Goal: Find specific page/section: Find specific page/section

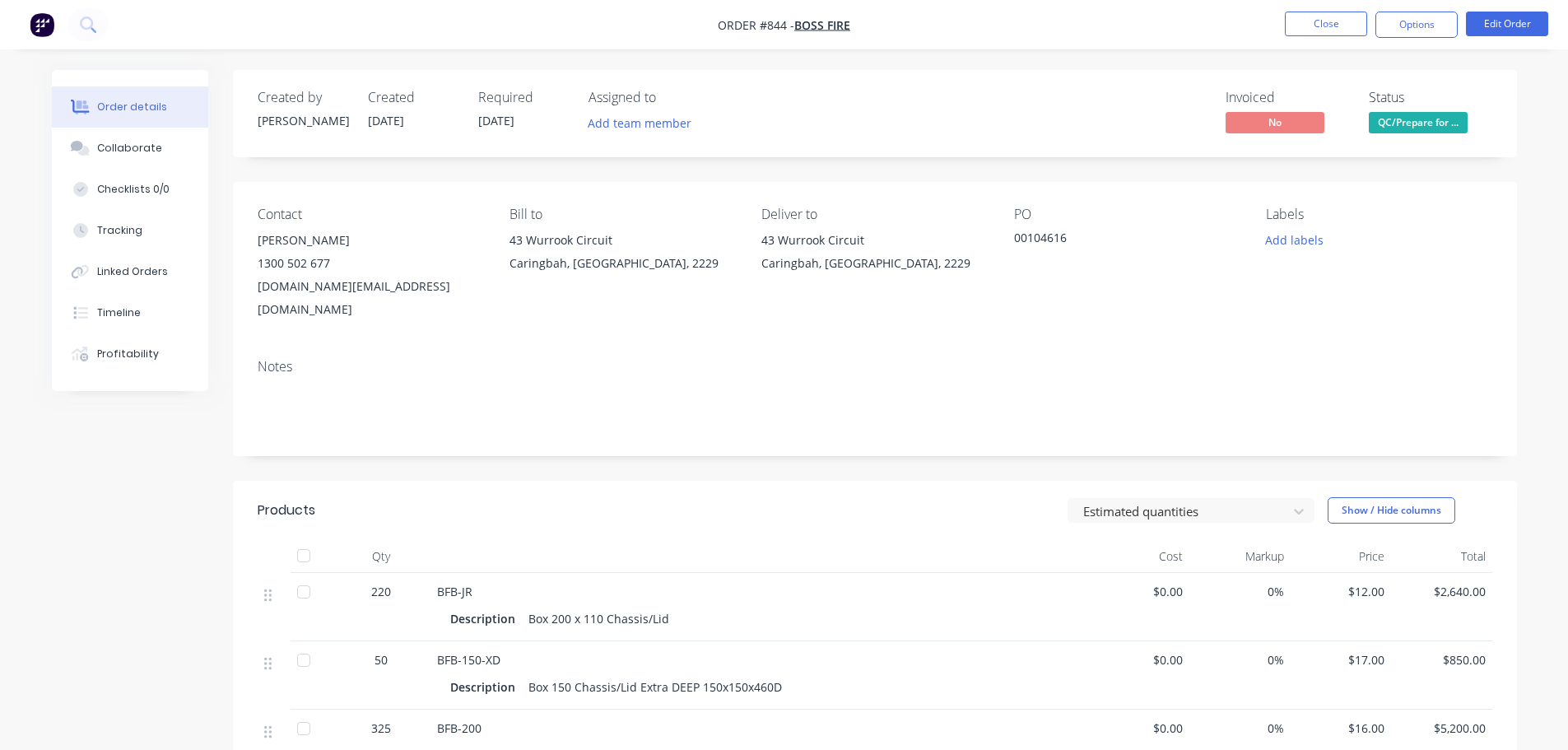
click at [1335, 11] on nav "Order #844 - Boss Fire Close Options Edit Order" at bounding box center [784, 24] width 1568 height 49
click at [1335, 12] on button "Close" at bounding box center [1326, 23] width 82 height 24
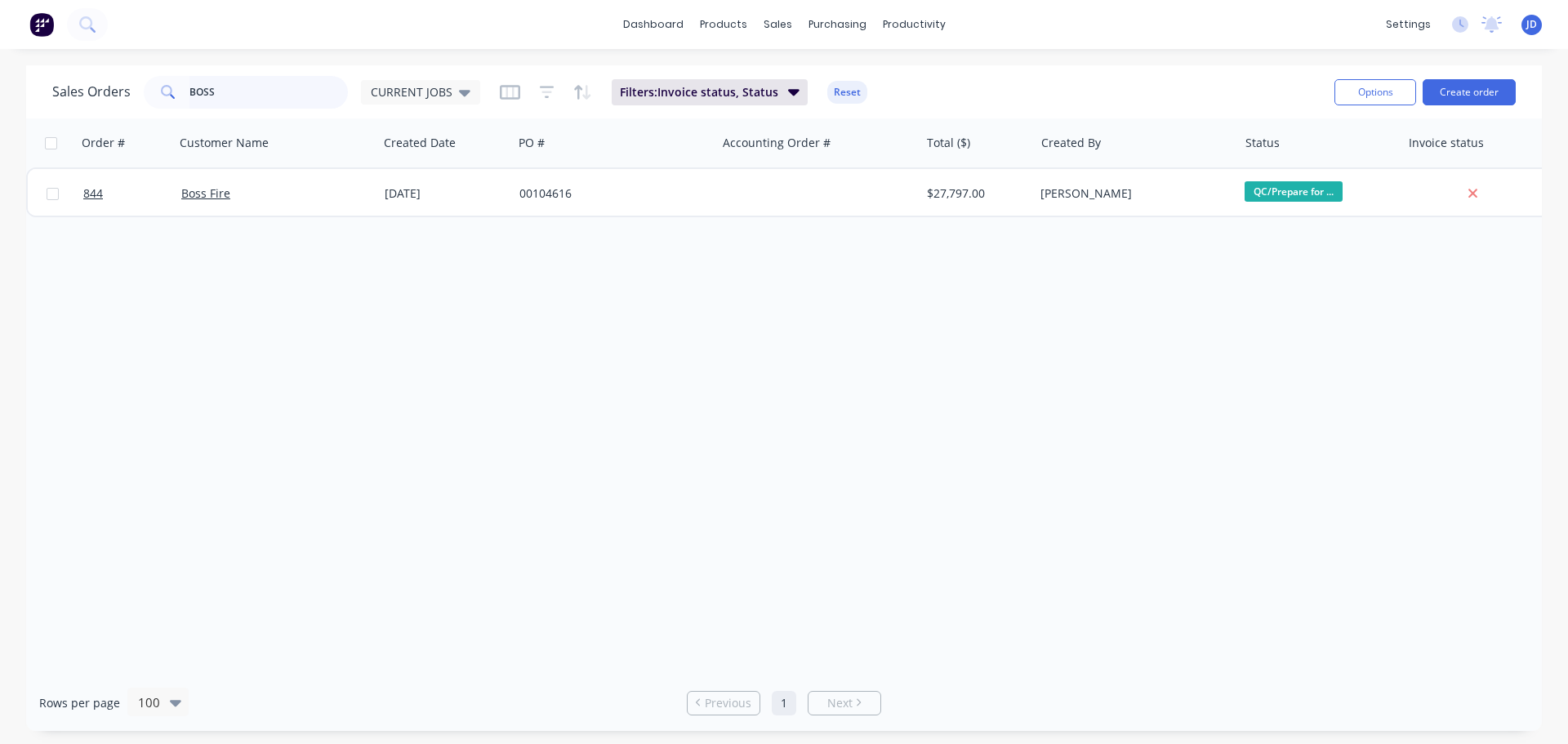
drag, startPoint x: 242, startPoint y: 99, endPoint x: 36, endPoint y: 59, distance: 209.8
click at [40, 68] on div "Sales Orders BOSS CURRENT JOBS Filters: Invoice status, Status Reset Options Cr…" at bounding box center [783, 92] width 1516 height 53
type input "QUICK"
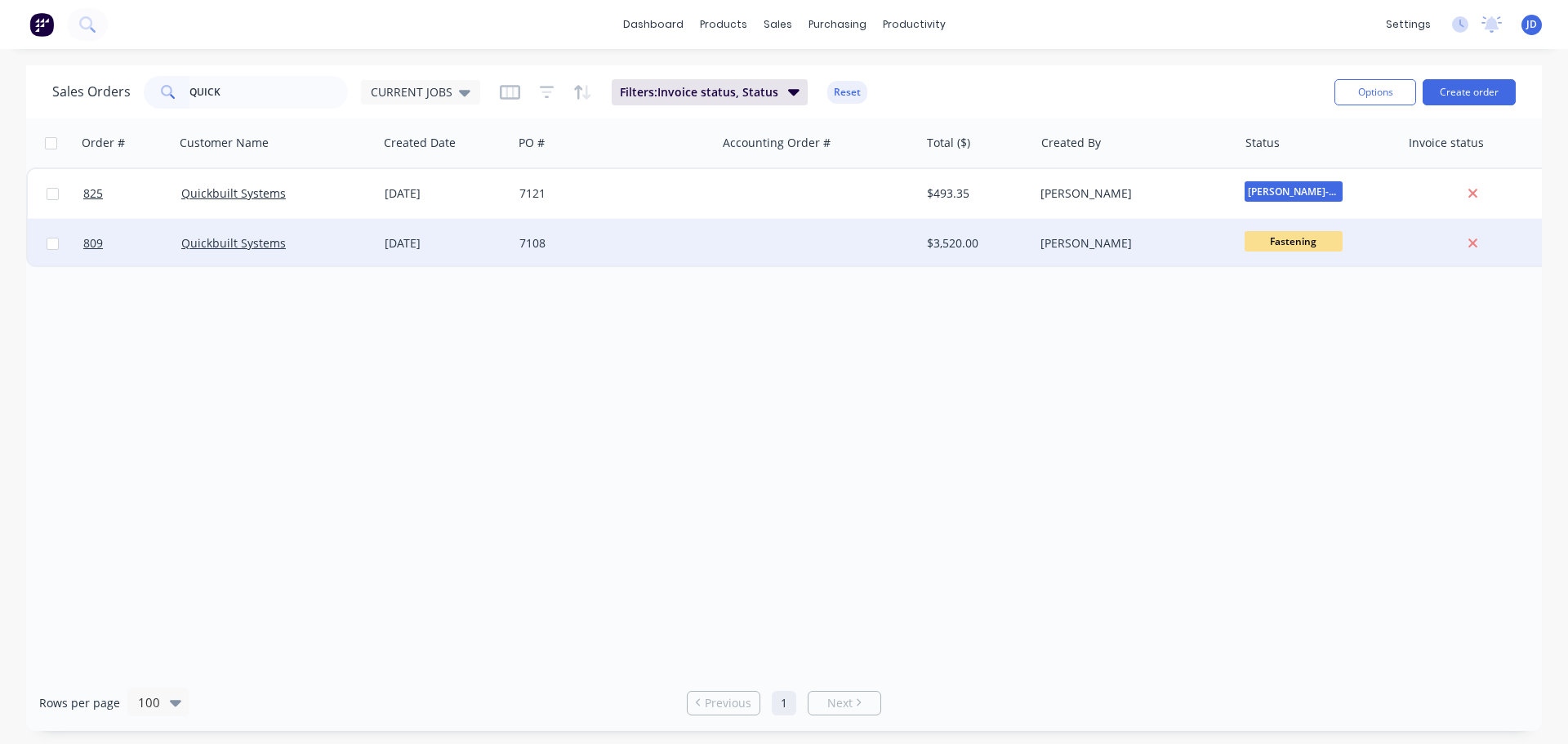
click at [1294, 249] on span "Fastening" at bounding box center [1294, 241] width 98 height 21
click at [1171, 245] on div "[PERSON_NAME]" at bounding box center [1131, 244] width 181 height 17
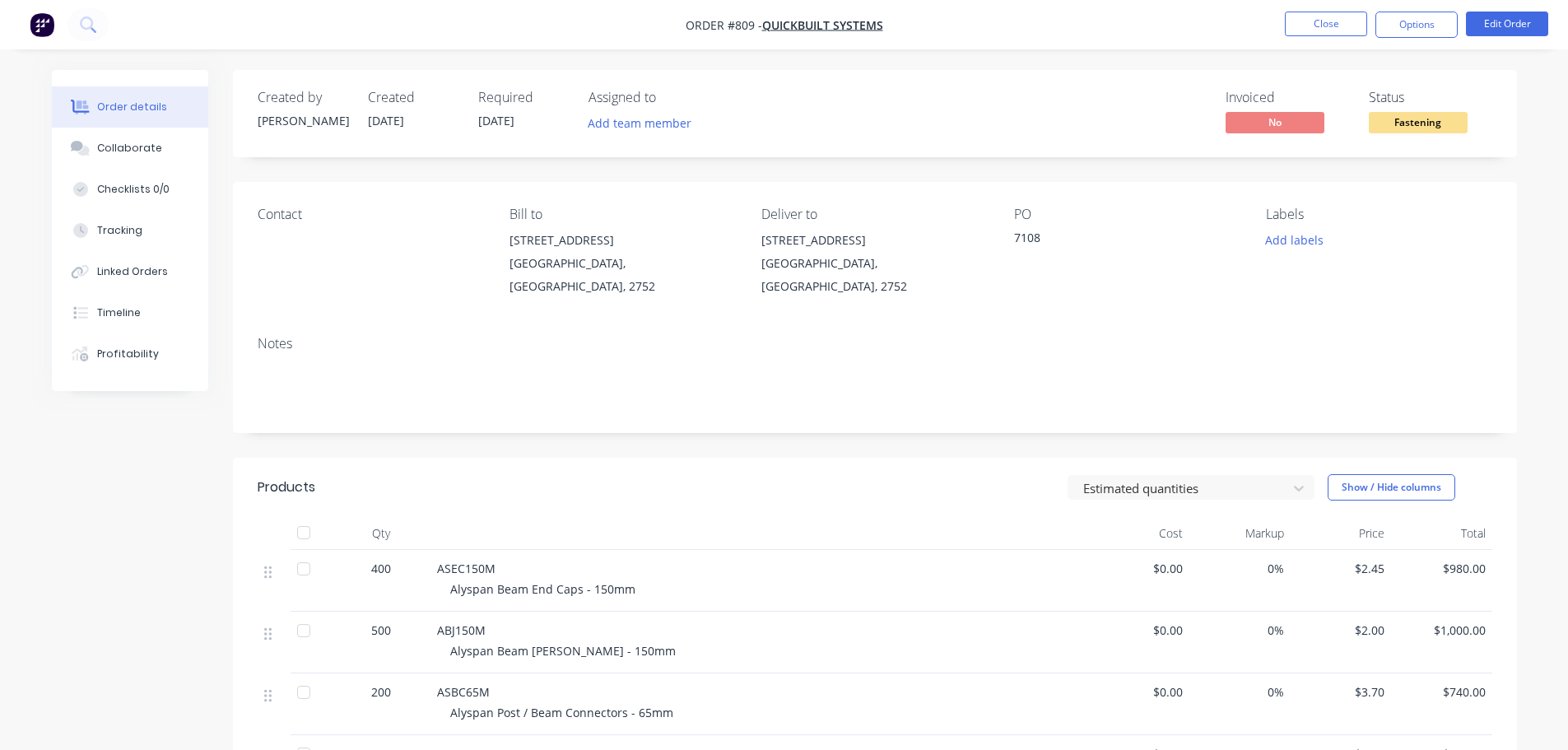
click at [1419, 117] on span "Fastening" at bounding box center [1418, 122] width 99 height 21
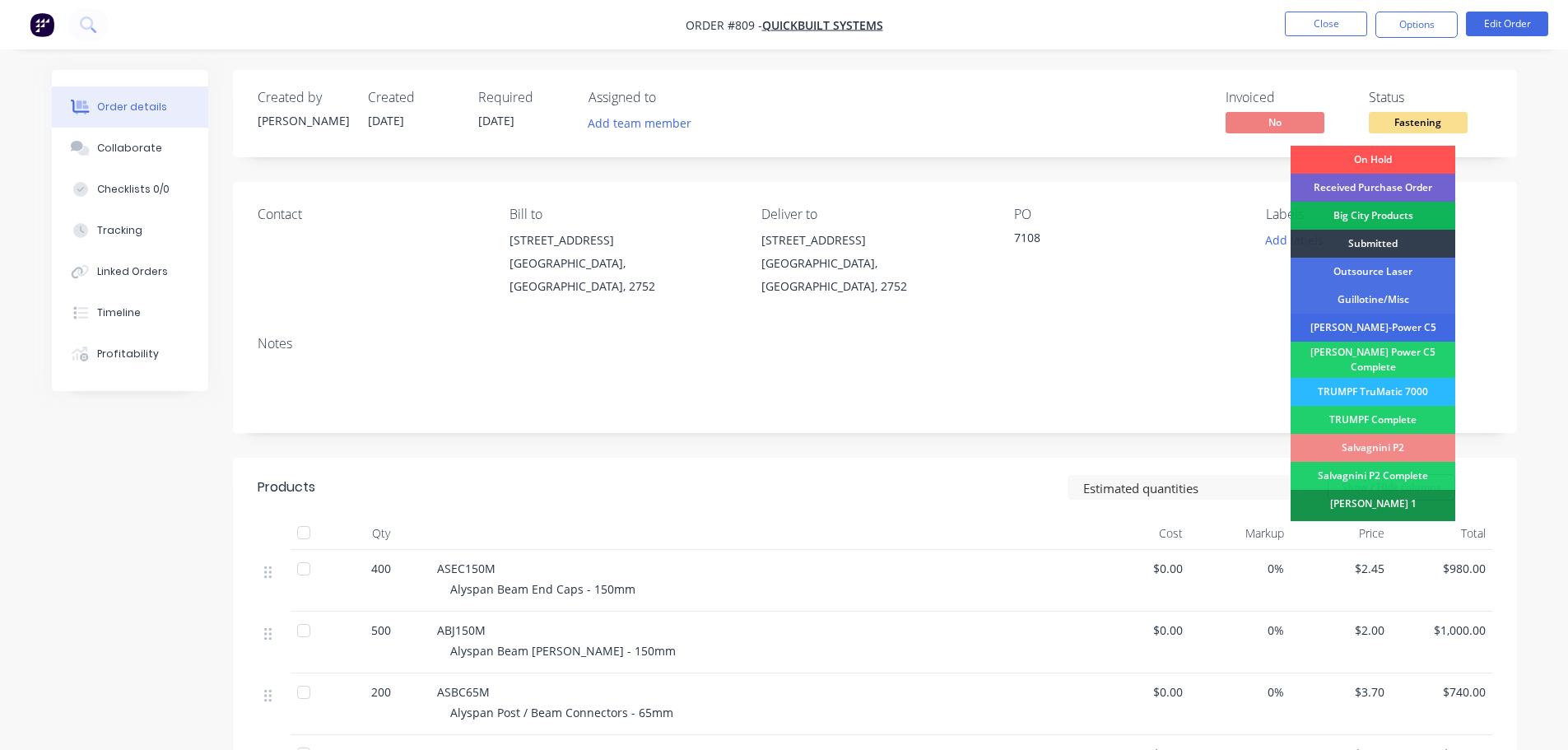
click at [1403, 318] on div "[PERSON_NAME]-Power C5" at bounding box center [1373, 327] width 164 height 28
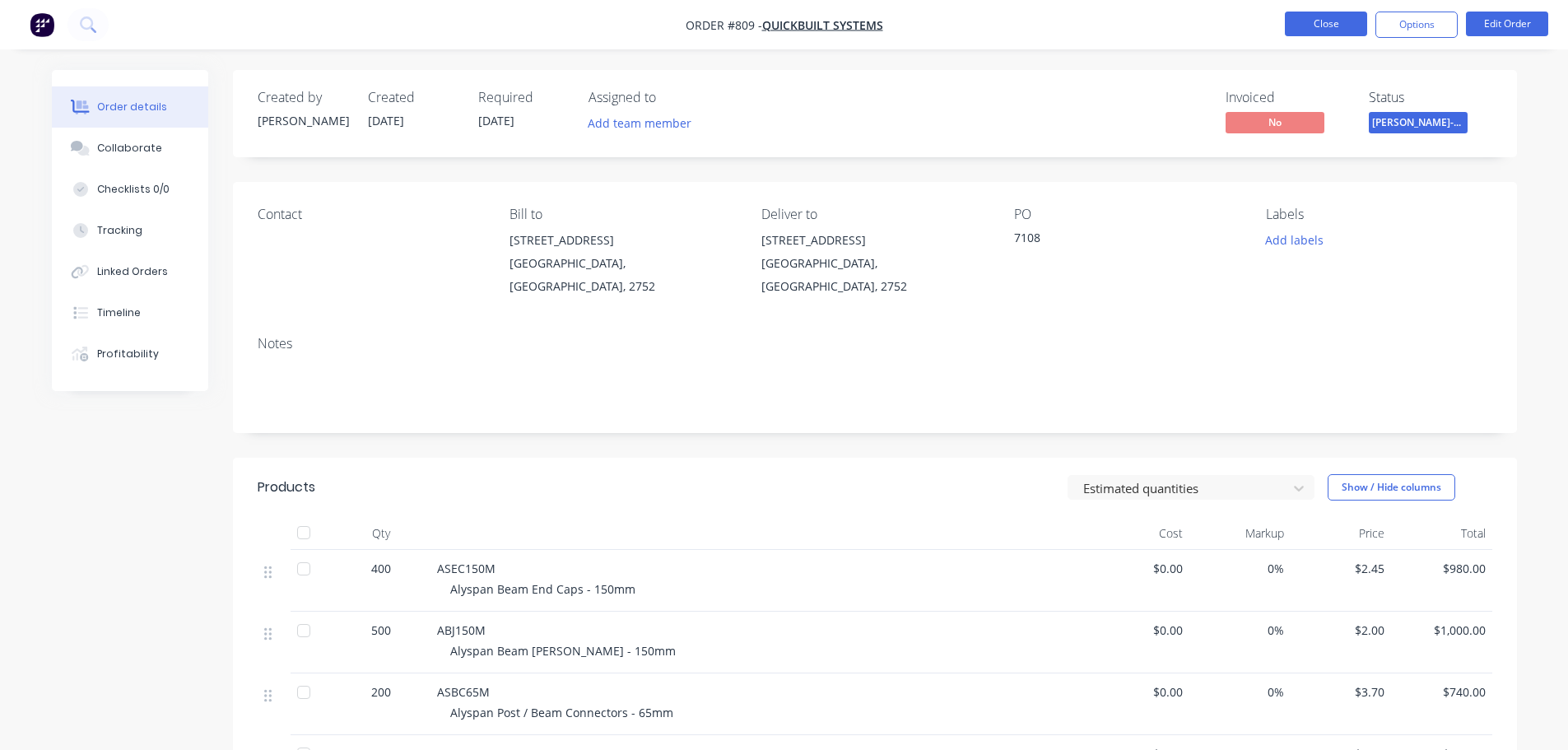
click at [1346, 28] on button "Close" at bounding box center [1326, 23] width 82 height 24
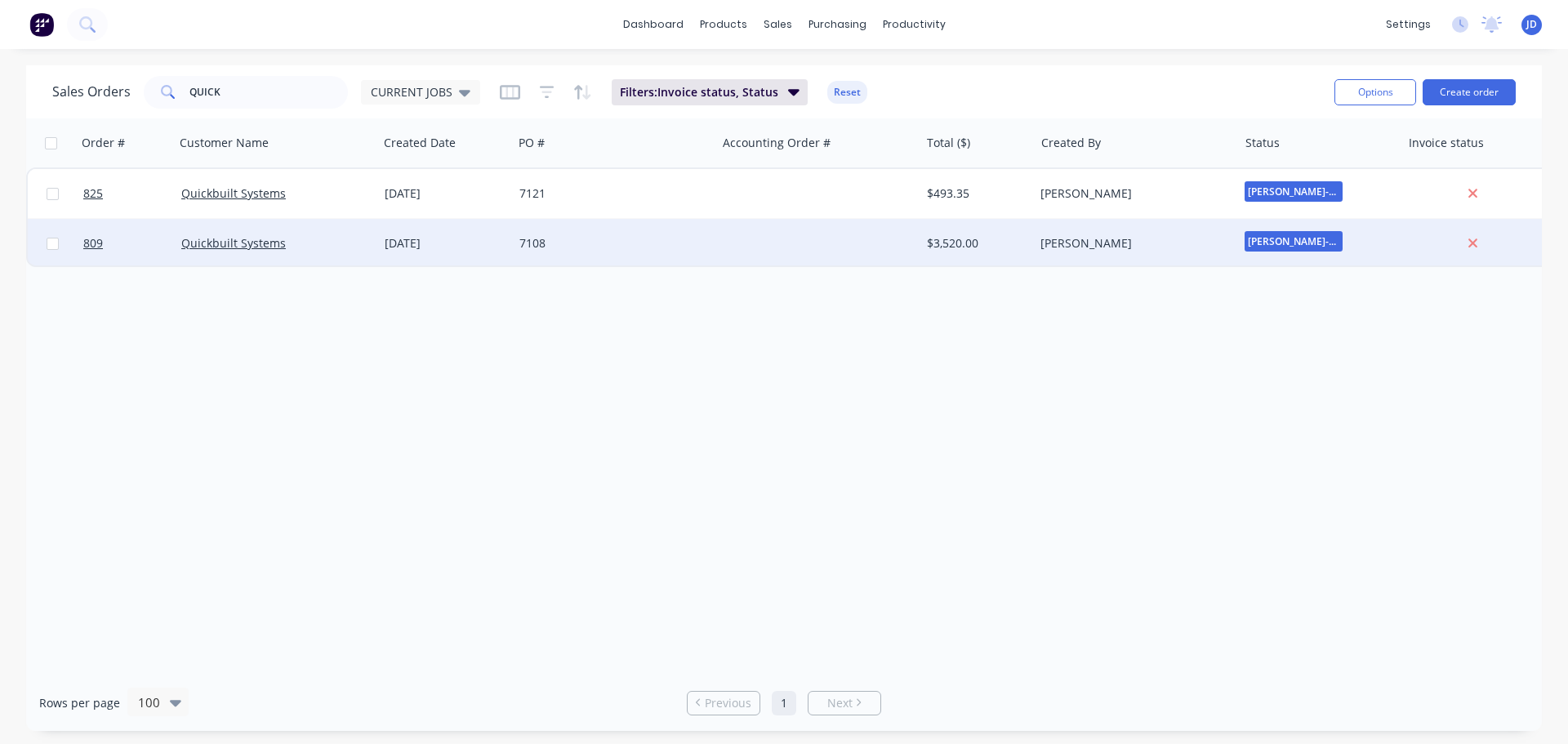
click at [1289, 235] on span "[PERSON_NAME]-Power C5" at bounding box center [1294, 241] width 98 height 21
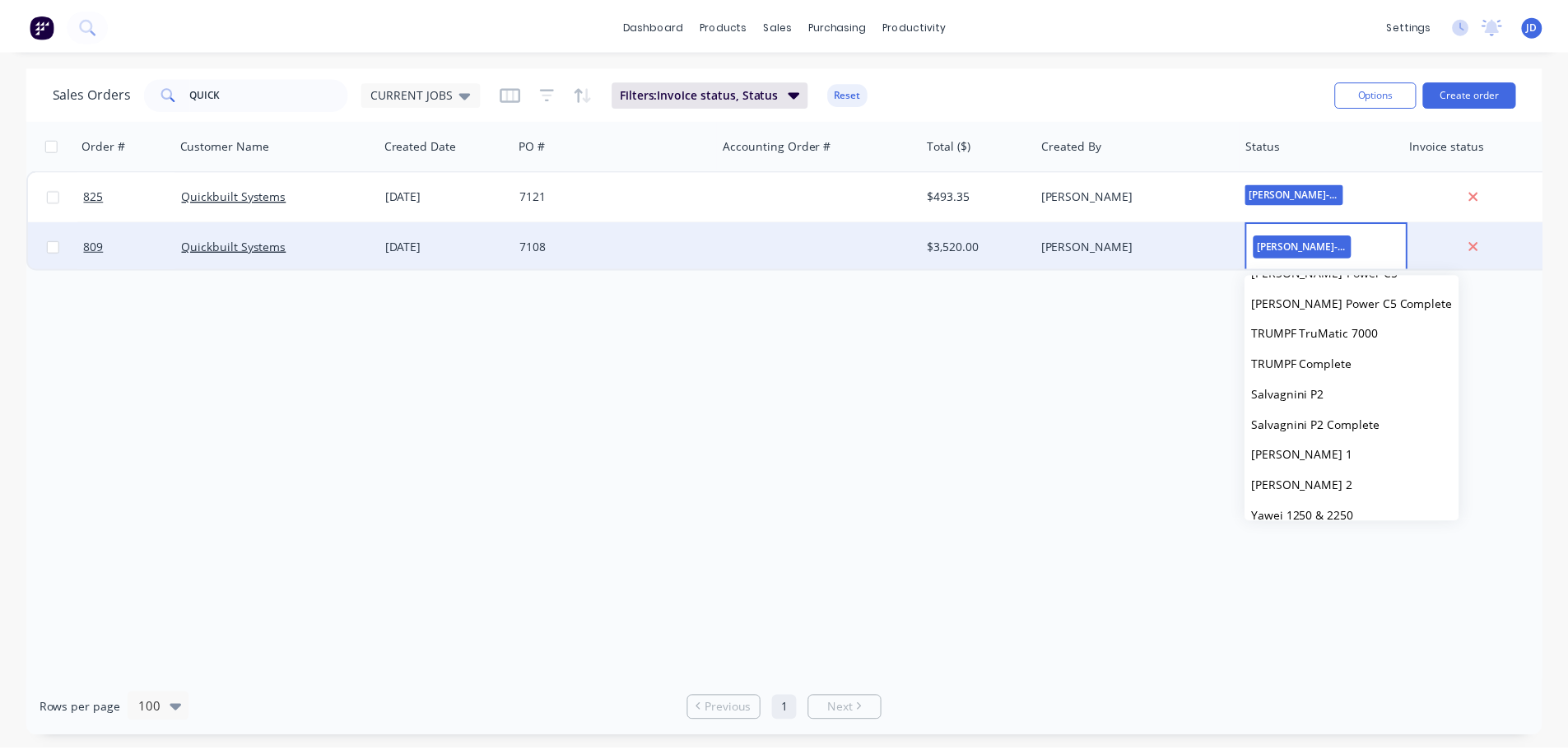
scroll to position [329, 0]
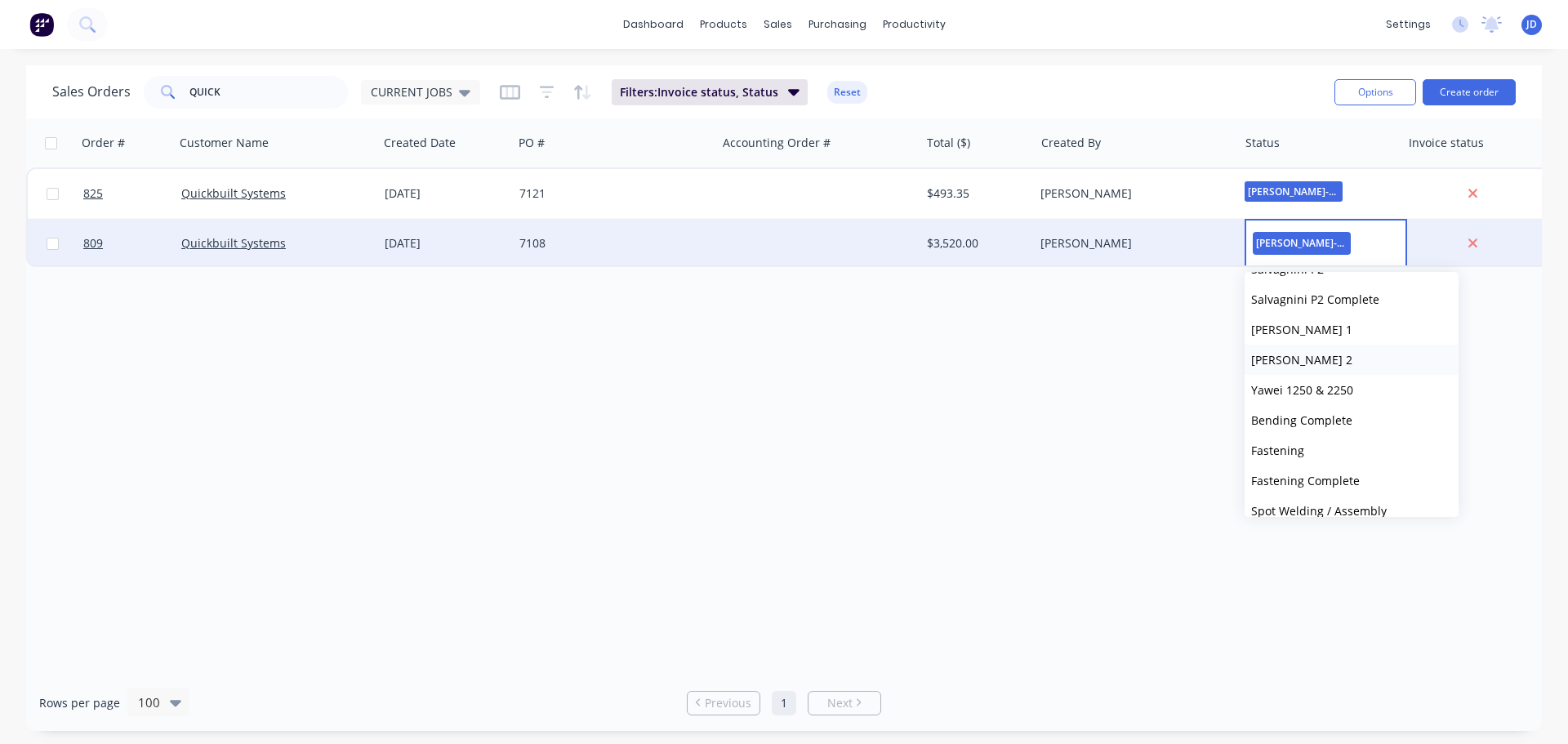
click at [1347, 358] on button "[PERSON_NAME] 2" at bounding box center [1351, 359] width 214 height 30
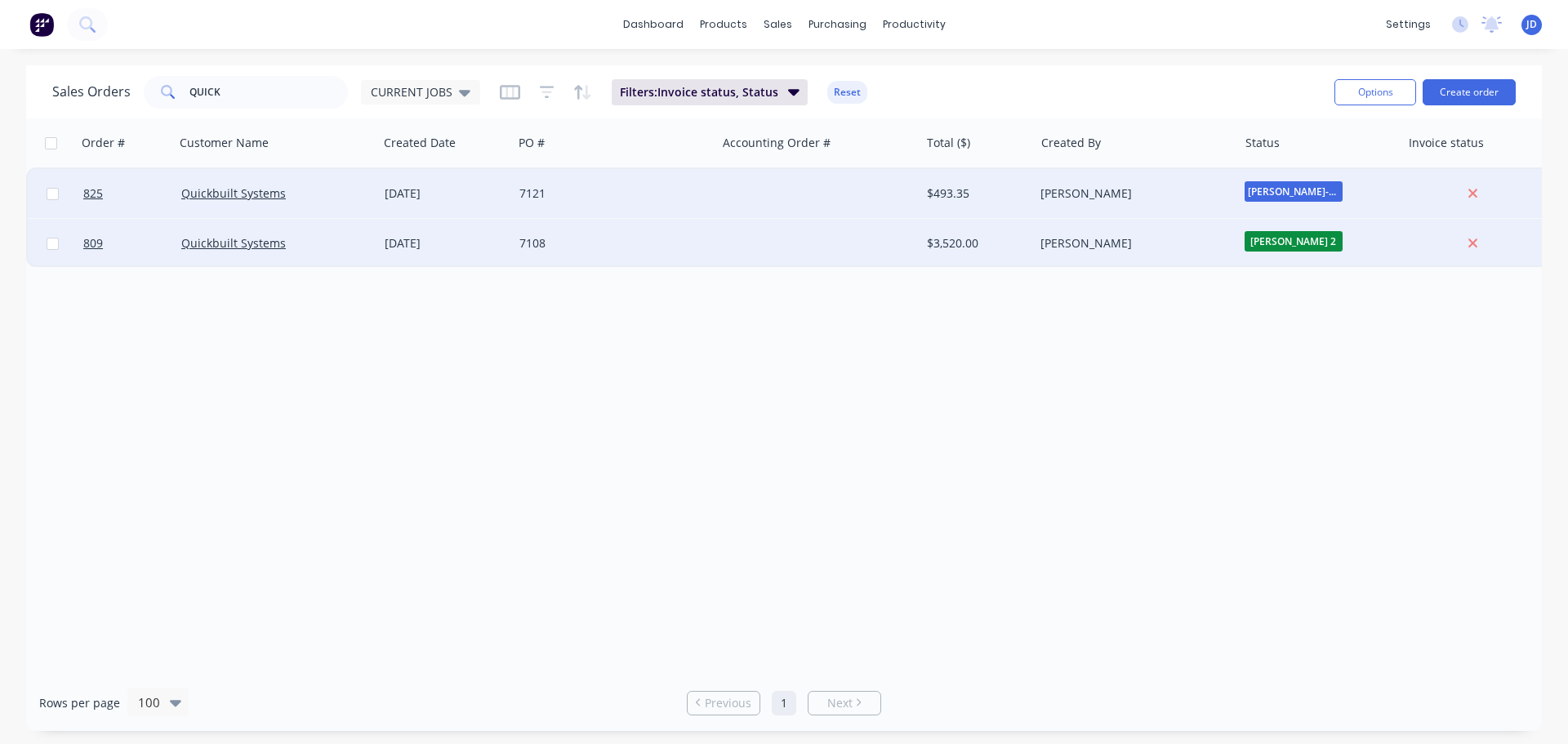
click at [950, 193] on div "$493.35" at bounding box center [974, 194] width 96 height 17
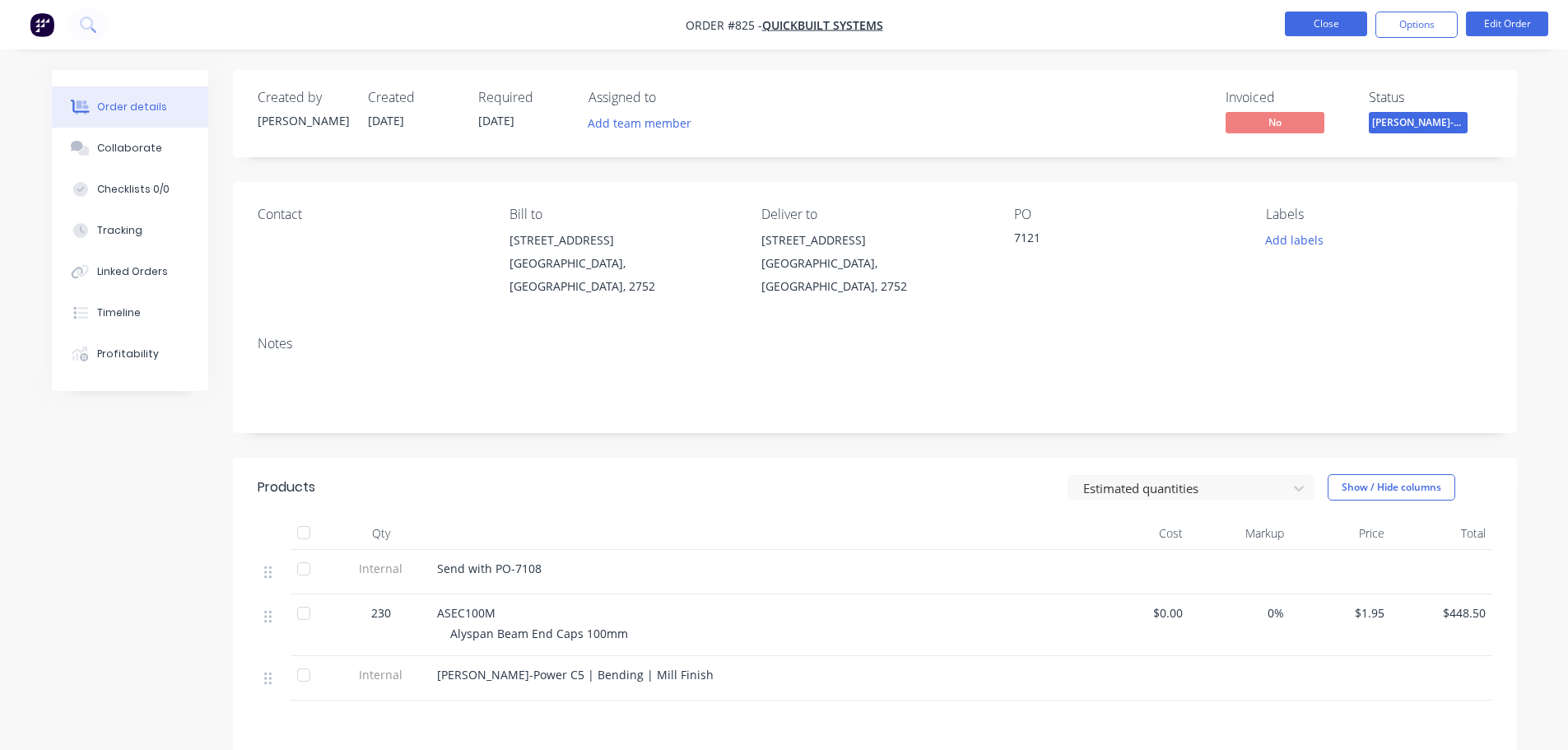
click at [1345, 18] on button "Close" at bounding box center [1326, 23] width 82 height 24
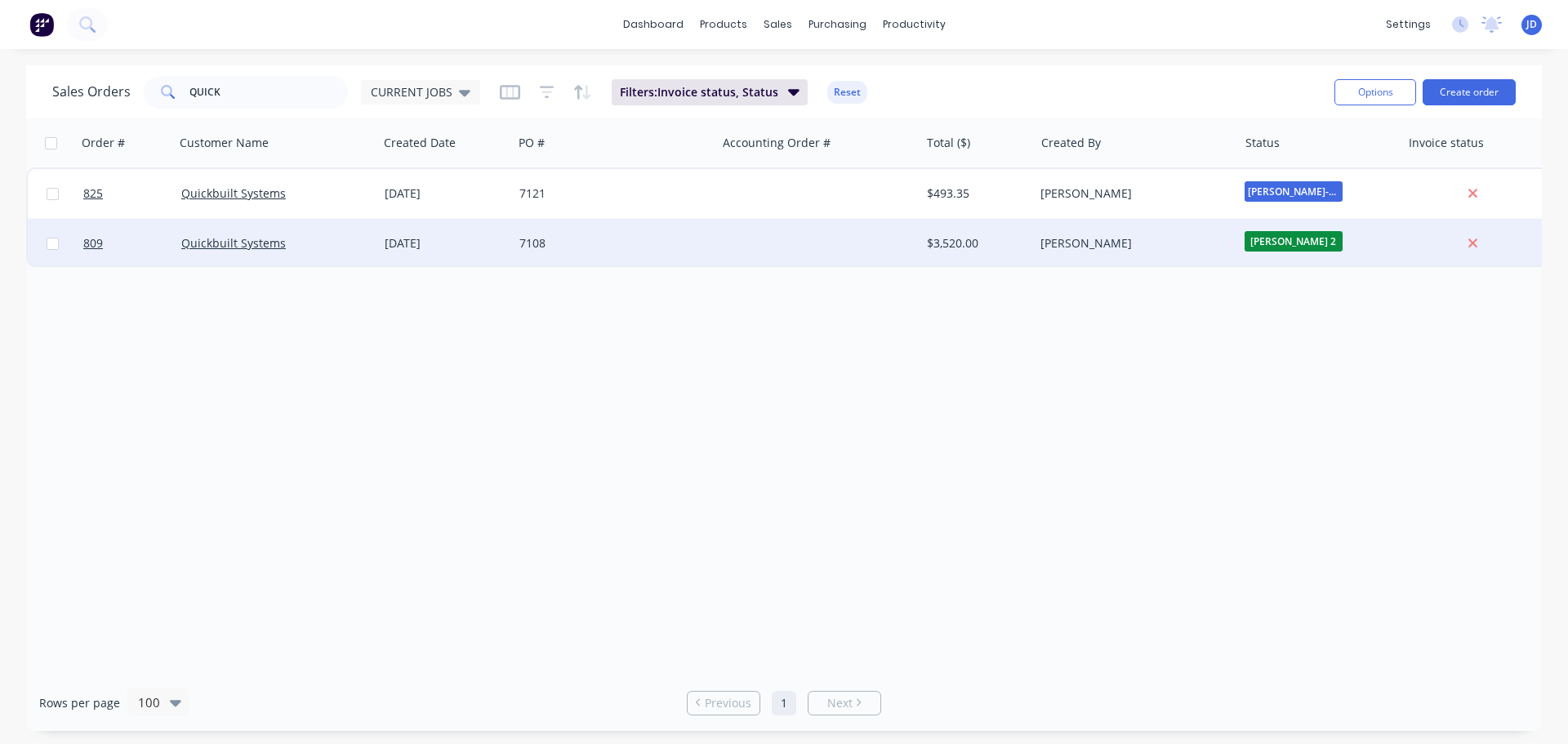
click at [1088, 251] on div "[PERSON_NAME]" at bounding box center [1135, 243] width 204 height 49
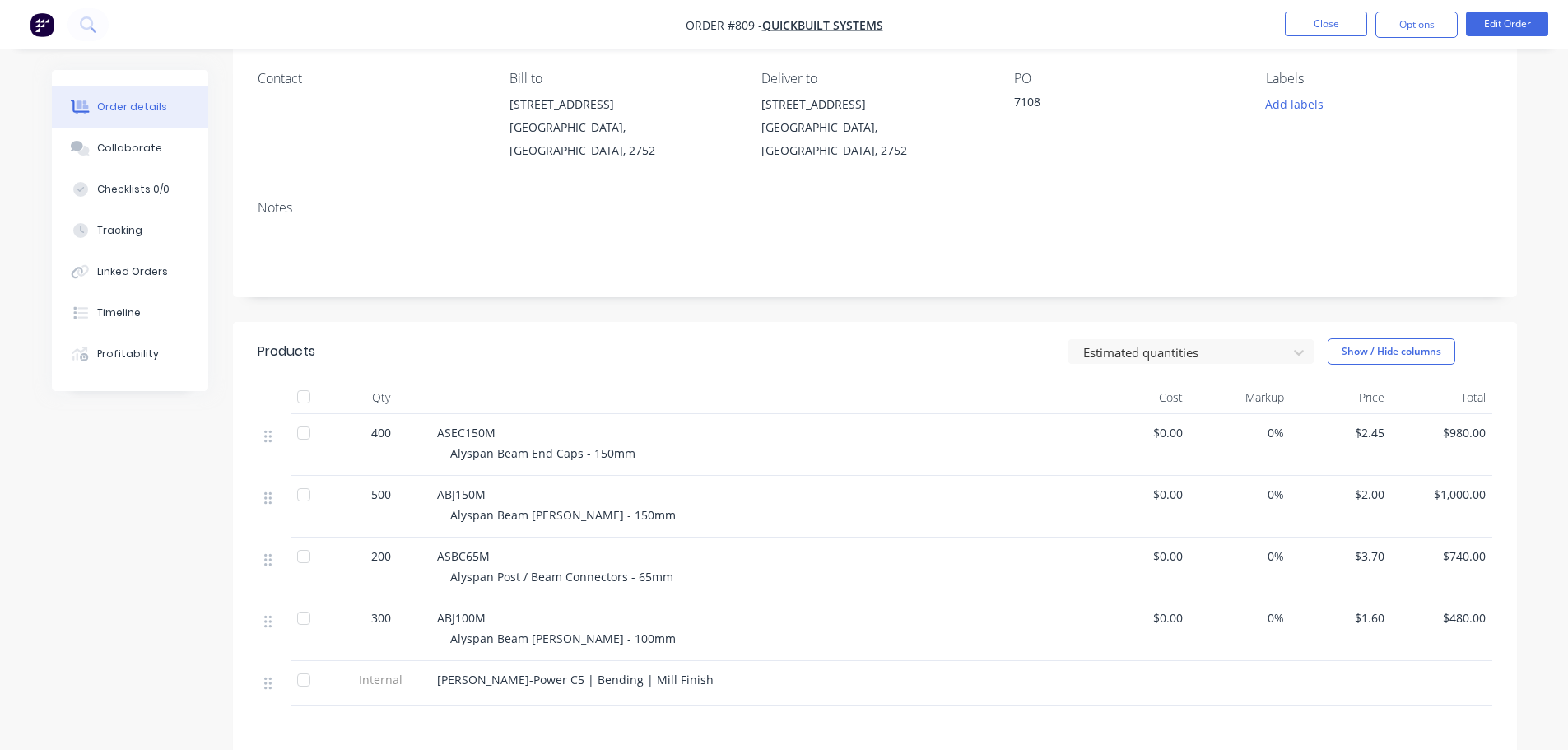
scroll to position [164, 0]
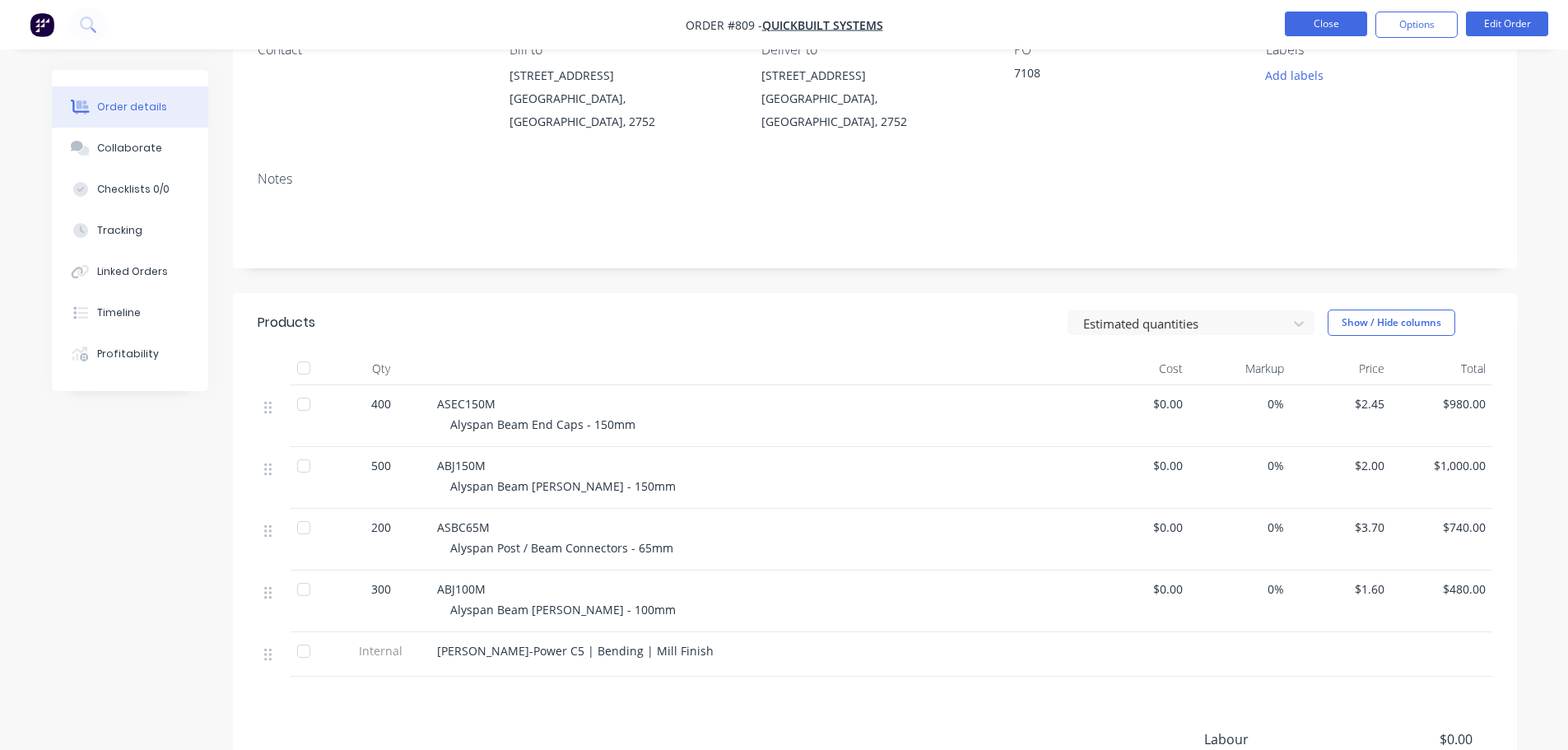
click at [1334, 23] on button "Close" at bounding box center [1326, 23] width 82 height 24
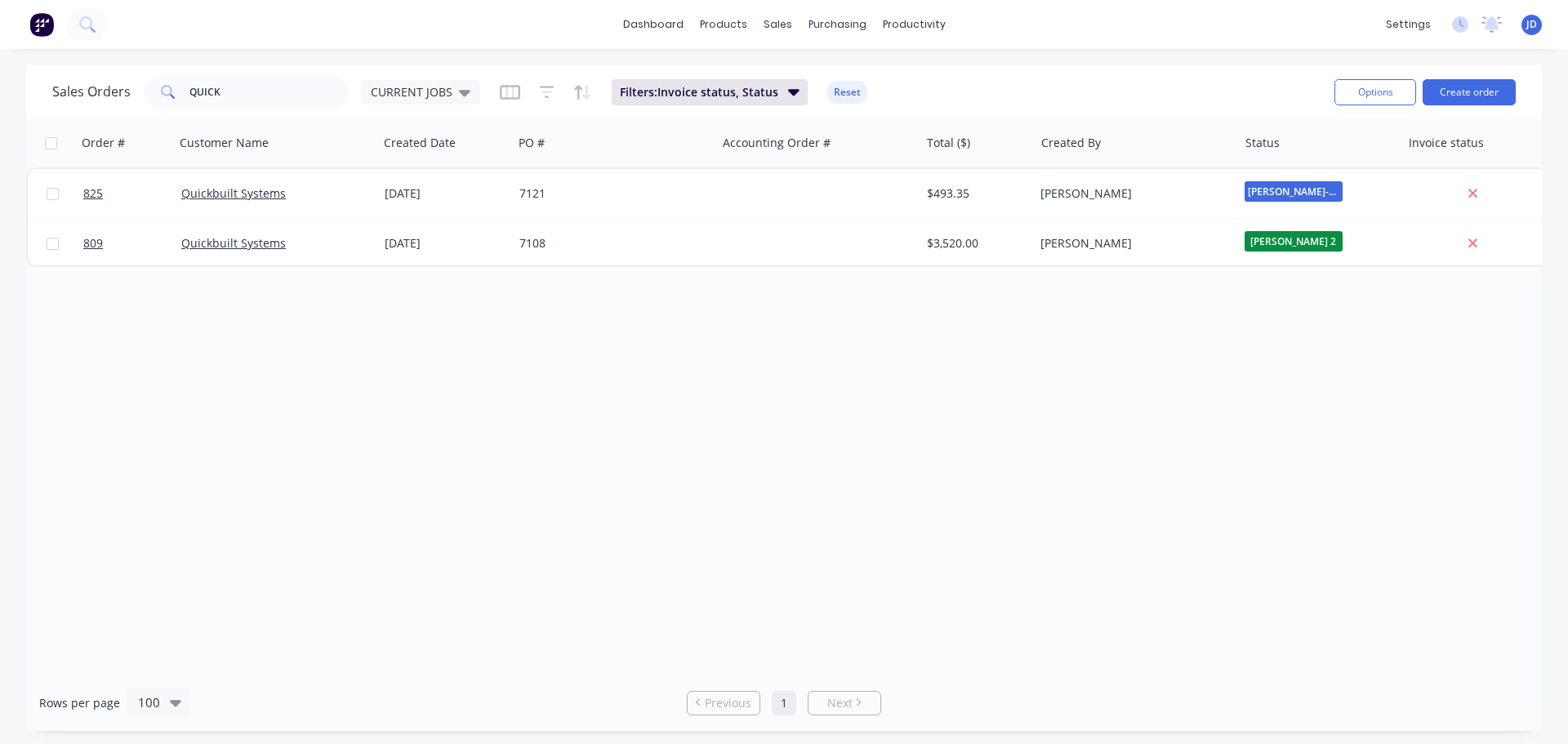
click at [992, 168] on div "825 Quickbuilt Systems [DATE] 7121 $493.35 [PERSON_NAME] [PERSON_NAME]-Power C5…" at bounding box center [789, 217] width 1526 height 100
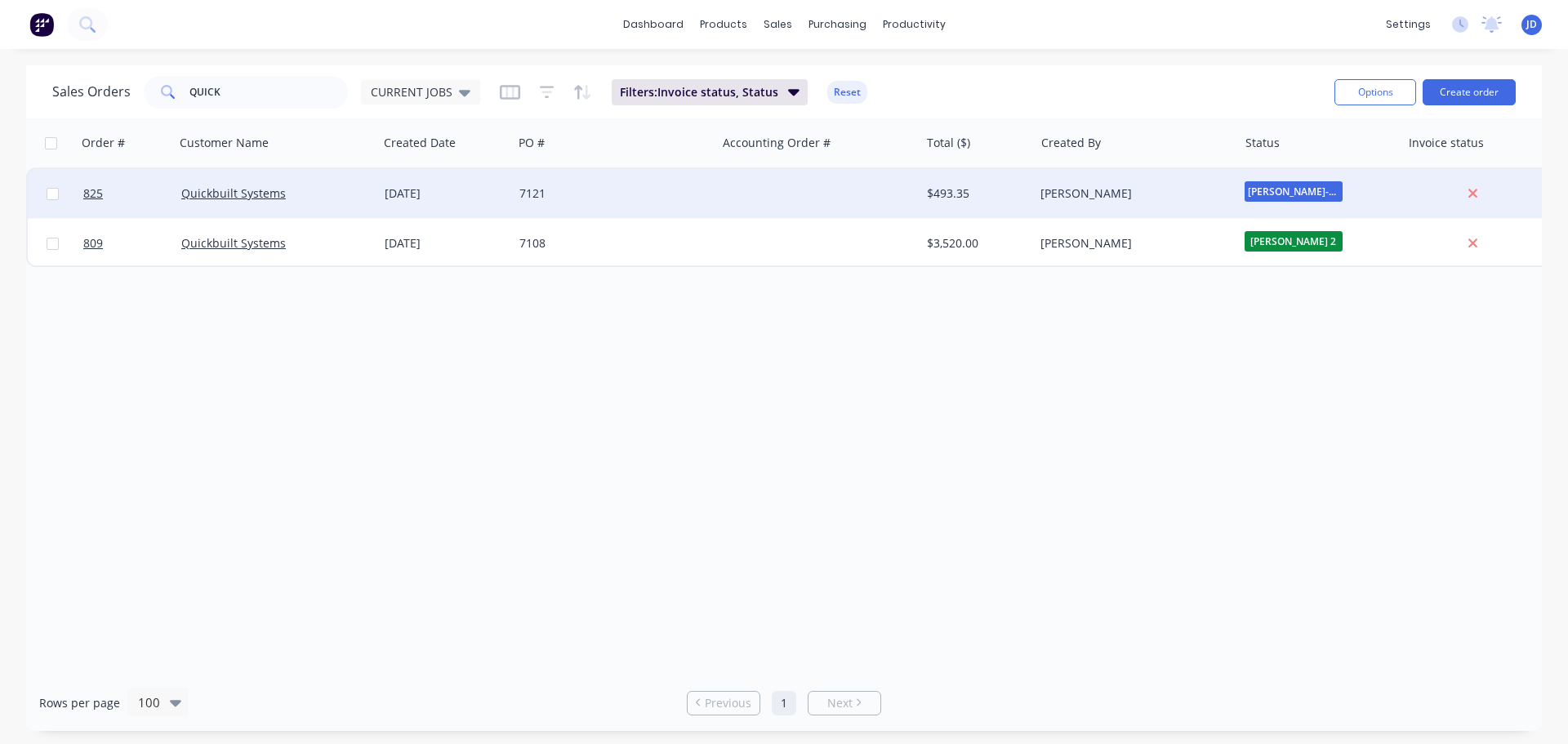
click at [974, 197] on div "$493.35" at bounding box center [974, 194] width 96 height 17
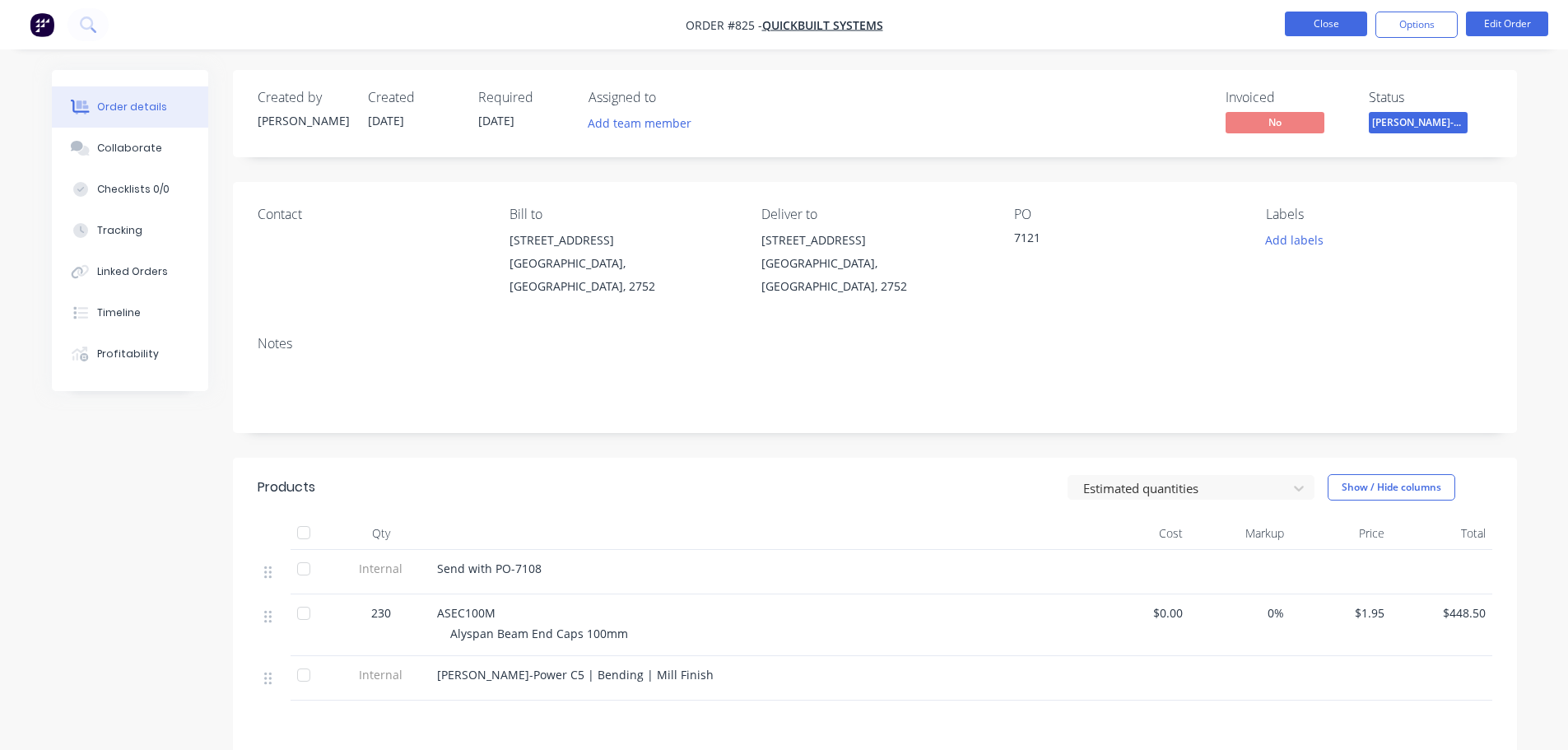
click at [1340, 33] on button "Close" at bounding box center [1326, 23] width 82 height 24
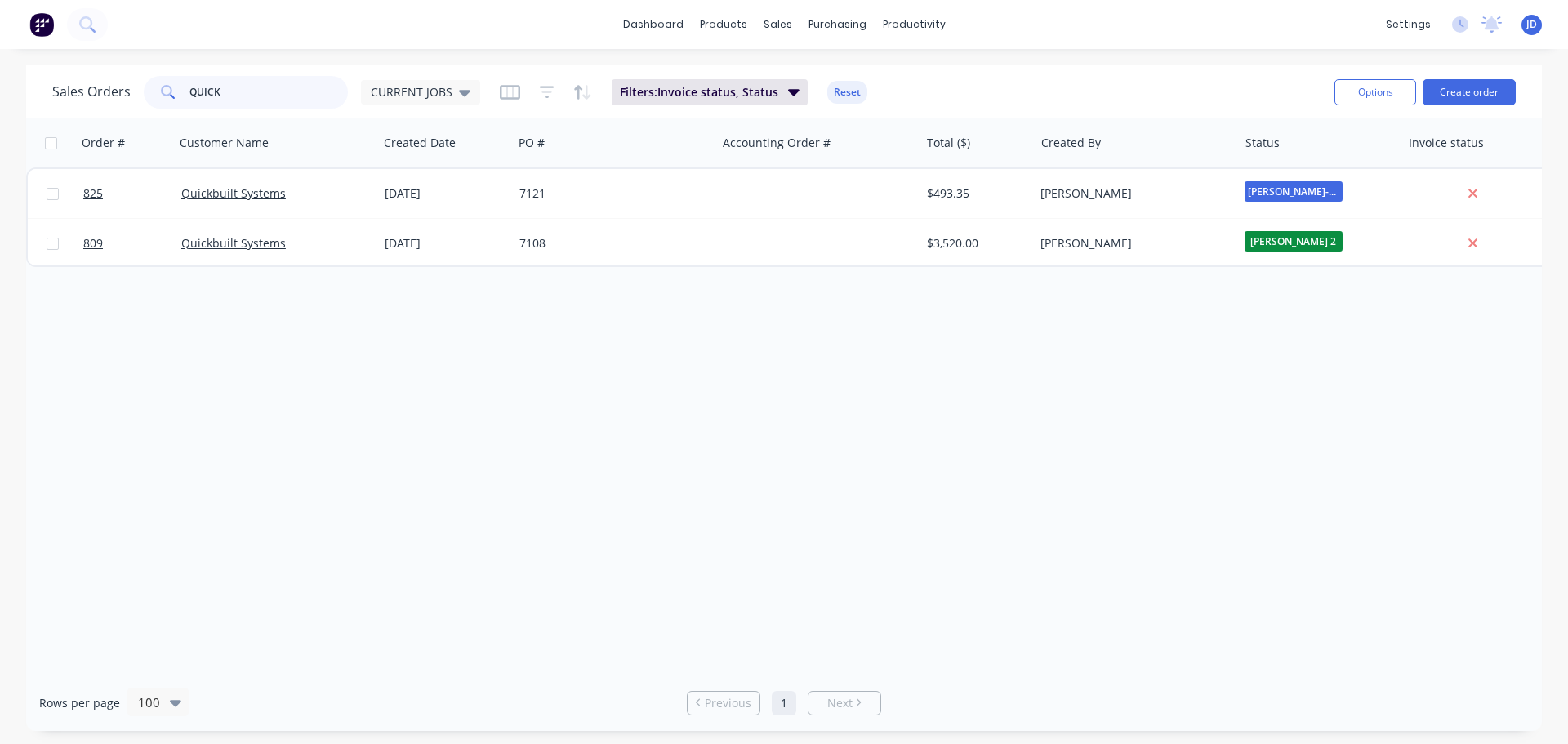
drag, startPoint x: 255, startPoint y: 87, endPoint x: 6, endPoint y: 42, distance: 253.0
click at [22, 57] on div "dashboard products sales purchasing productivity dashboard products Product Cat…" at bounding box center [784, 372] width 1568 height 744
type input "BOSS"
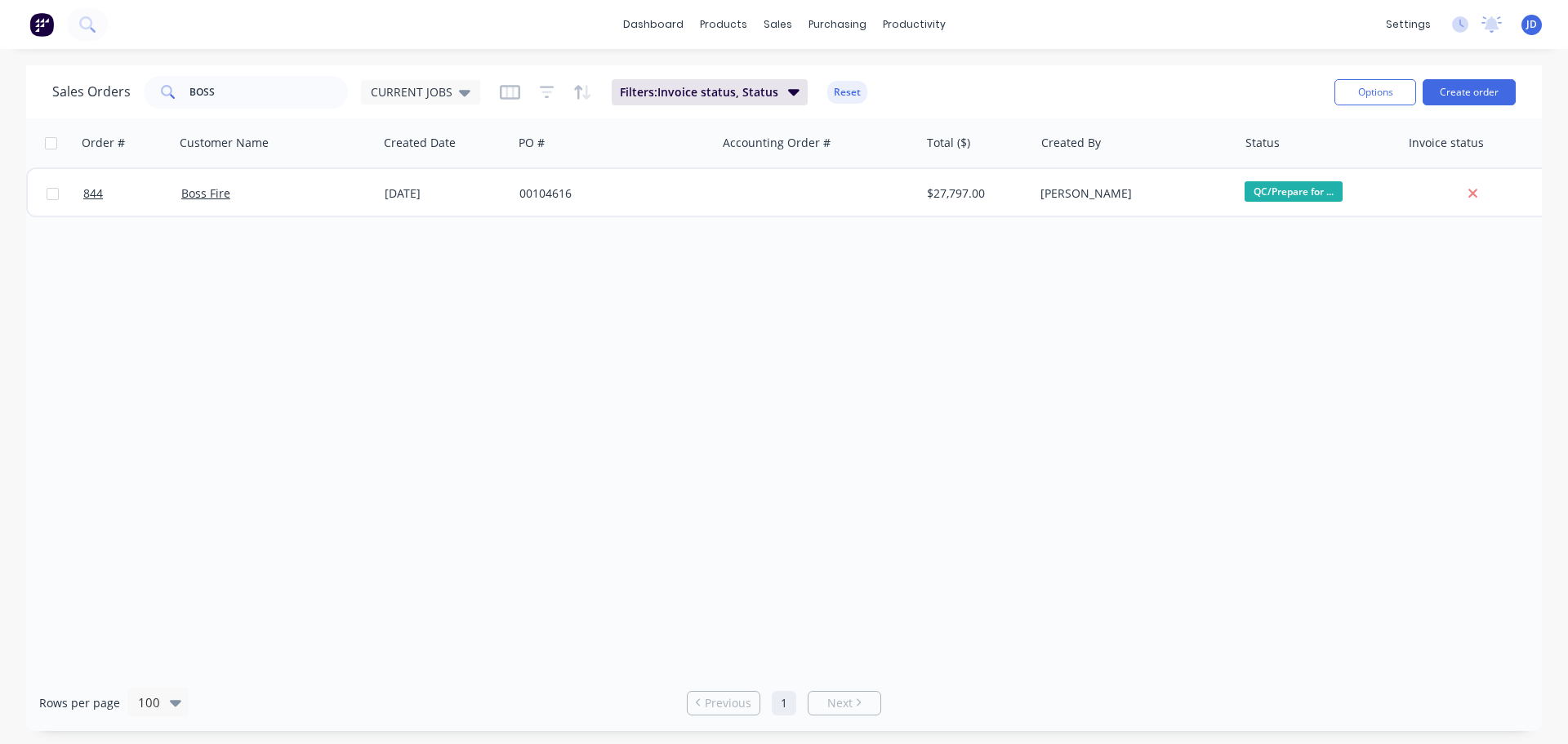
click at [867, 167] on div "844 Boss Fire [DATE] 00104616 $27,797.00 [PERSON_NAME] QC/Prepare for ..." at bounding box center [789, 192] width 1526 height 50
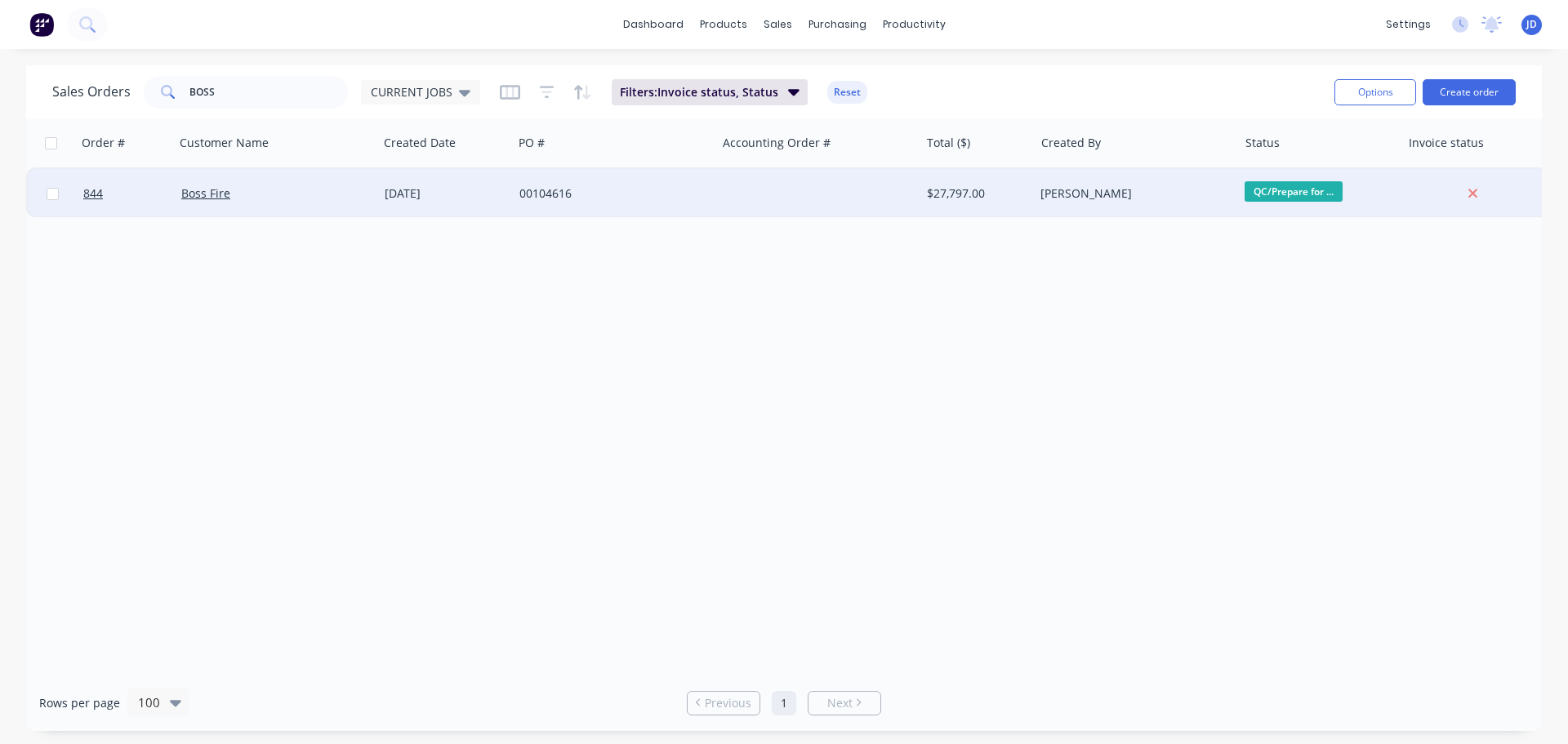
click at [890, 200] on div at bounding box center [817, 193] width 204 height 49
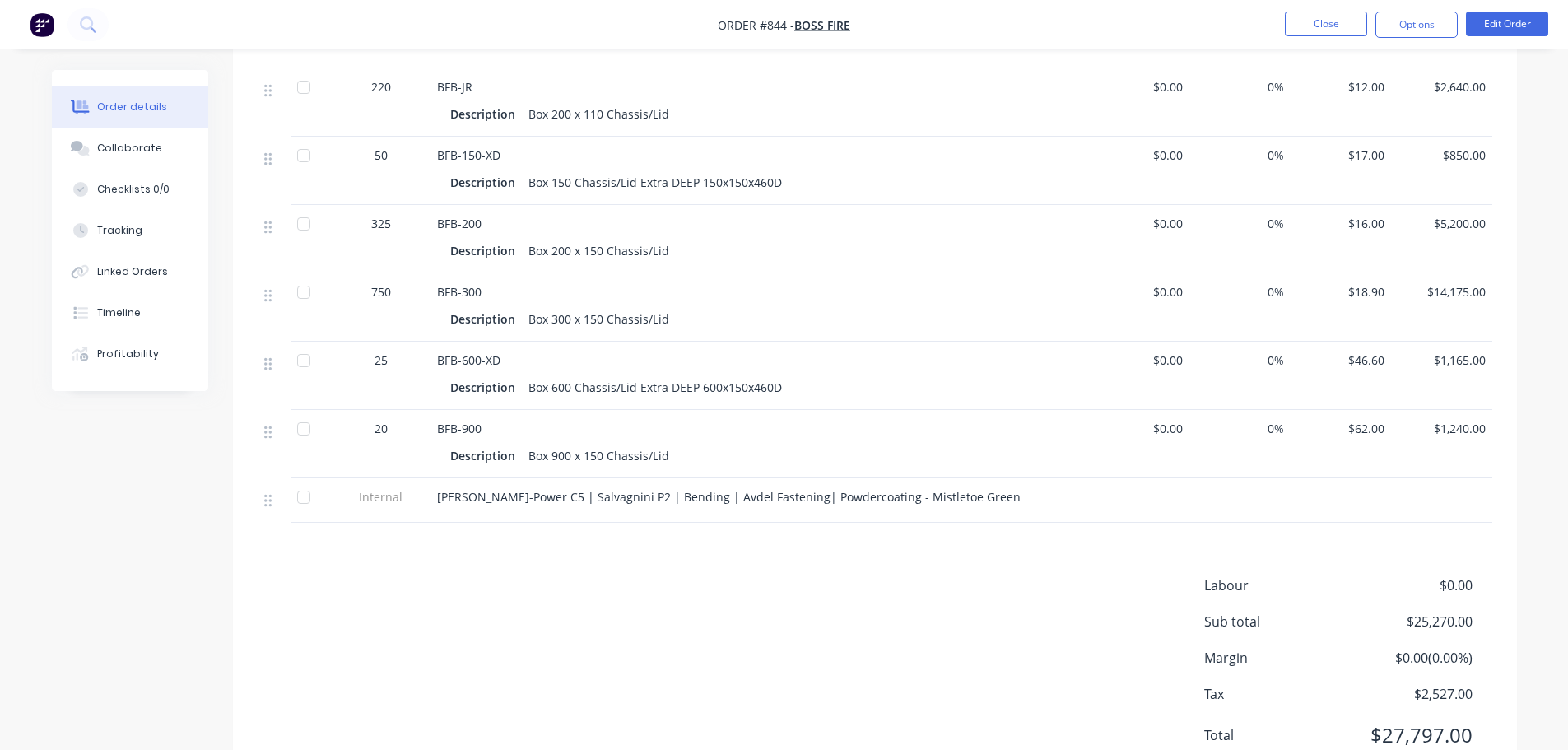
scroll to position [547, 0]
